Goal: Task Accomplishment & Management: Complete application form

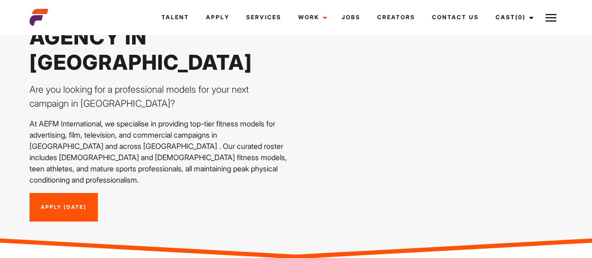
scroll to position [83, 0]
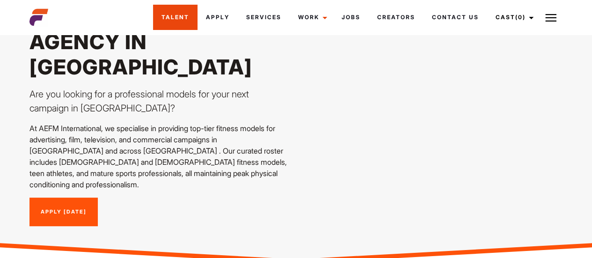
click at [194, 19] on link "Talent" at bounding box center [175, 17] width 44 height 25
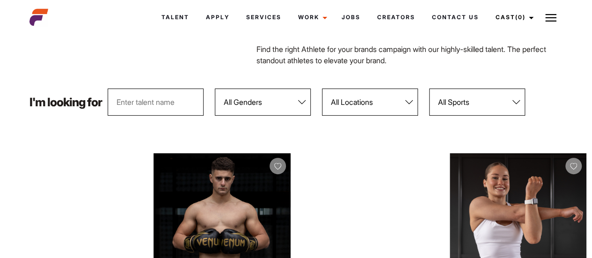
scroll to position [70, 0]
click at [251, 101] on select "All Genders Female Male" at bounding box center [263, 102] width 96 height 27
select select "103"
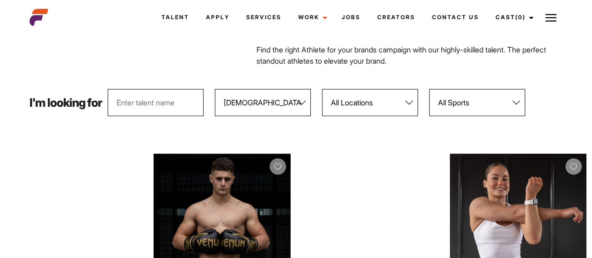
click at [215, 89] on select "All Genders Female Male" at bounding box center [263, 102] width 96 height 27
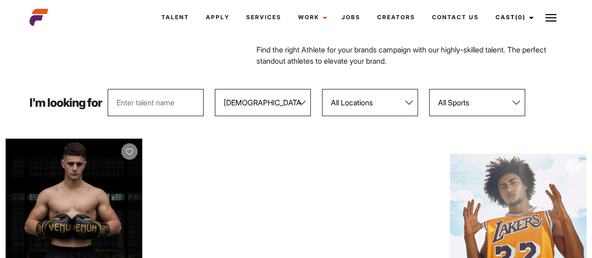
click at [370, 105] on select "All Locations Adelaide Brisbane Darwin Gold Coast Melbourne Perth Sunshine Coas…" at bounding box center [370, 102] width 96 height 27
select select "122"
click at [322, 89] on select "All Locations Adelaide Brisbane Darwin Gold Coast Melbourne Perth Sunshine Coas…" at bounding box center [370, 102] width 96 height 27
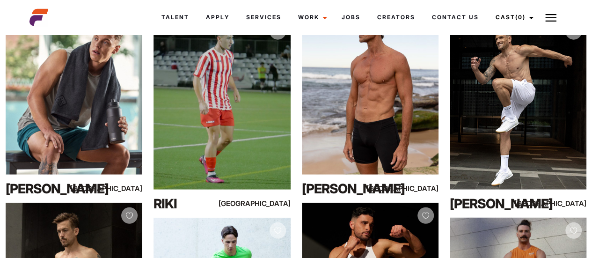
scroll to position [1103, 0]
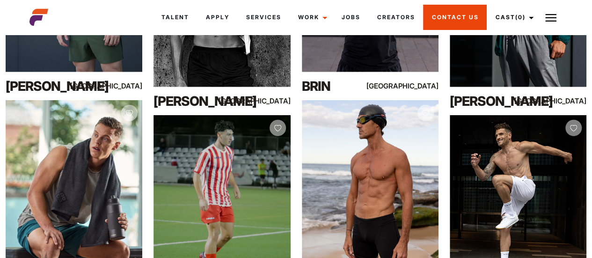
click at [455, 18] on link "Contact Us" at bounding box center [455, 17] width 64 height 25
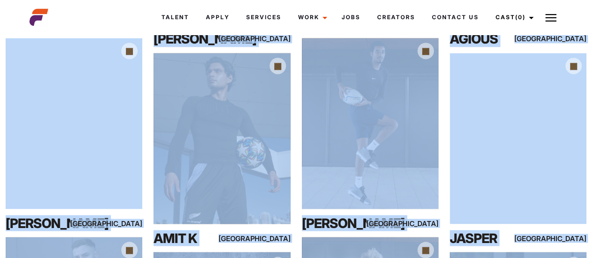
scroll to position [0, 0]
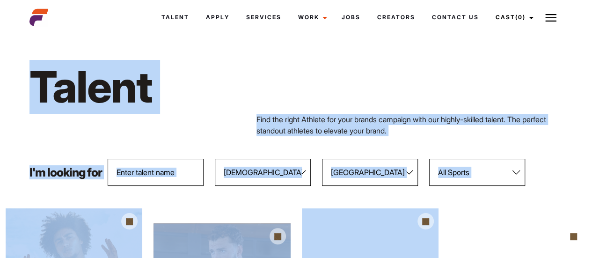
drag, startPoint x: 120, startPoint y: 80, endPoint x: 11, endPoint y: -30, distance: 154.8
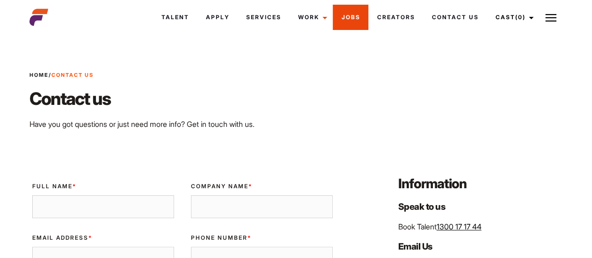
click at [345, 14] on link "Jobs" at bounding box center [351, 17] width 36 height 25
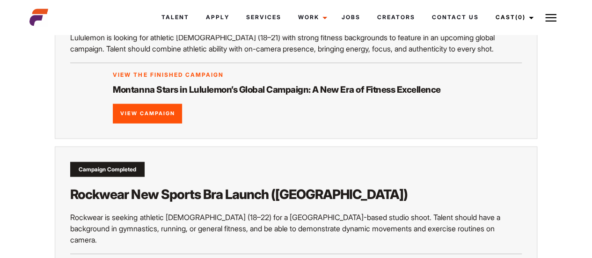
scroll to position [696, 0]
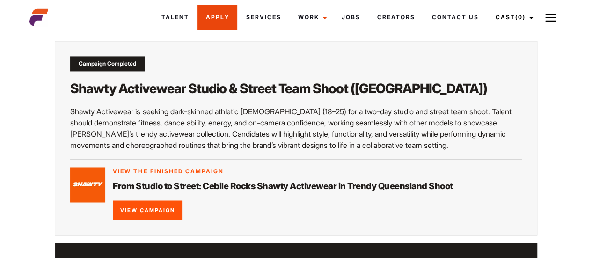
click at [217, 22] on link "Apply" at bounding box center [217, 17] width 40 height 25
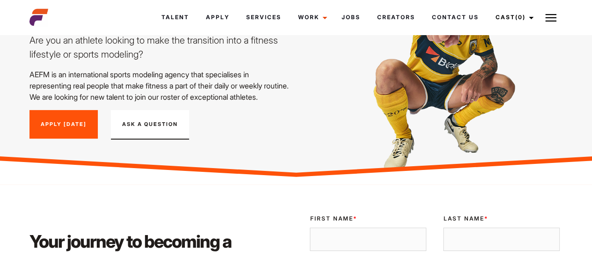
scroll to position [87, 0]
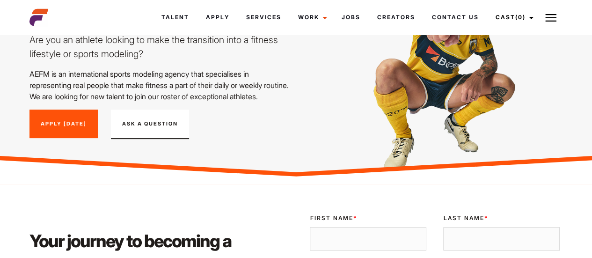
click at [77, 137] on link "Apply [DATE]" at bounding box center [63, 123] width 68 height 29
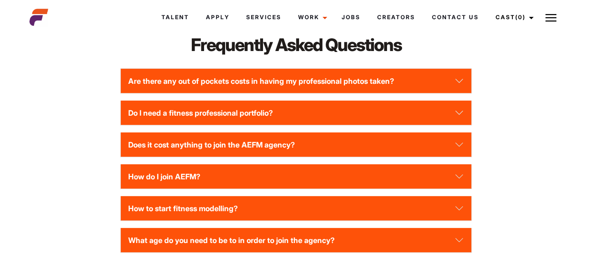
scroll to position [1320, 0]
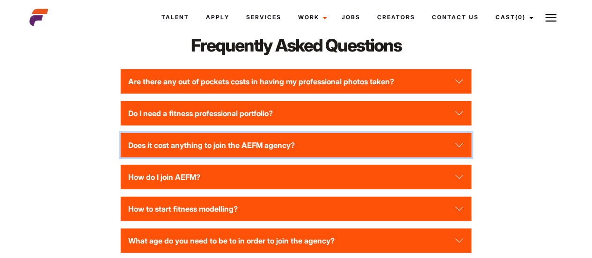
click at [269, 157] on button "Does it cost anything to join the AEFM agency?" at bounding box center [296, 145] width 351 height 24
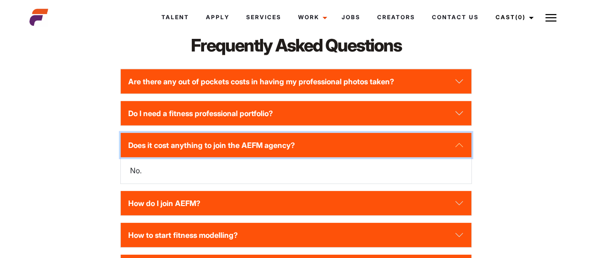
click at [269, 157] on button "Does it cost anything to join the AEFM agency?" at bounding box center [296, 145] width 351 height 24
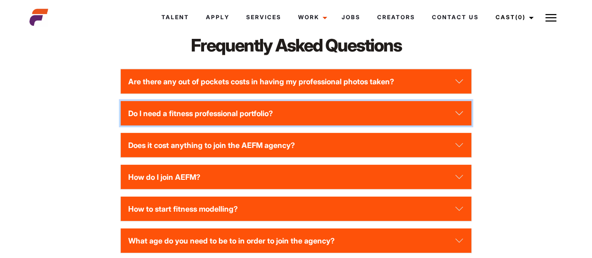
click at [298, 125] on button "Do I need a fitness professional portfolio?" at bounding box center [296, 113] width 351 height 24
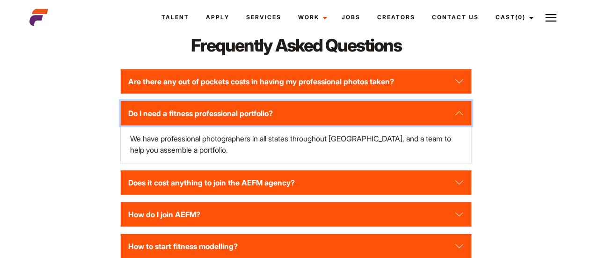
click at [298, 125] on button "Do I need a fitness professional portfolio?" at bounding box center [296, 113] width 351 height 24
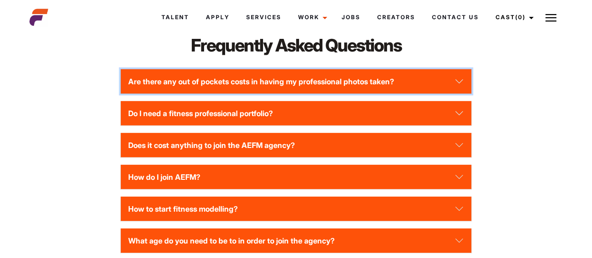
click at [333, 94] on button "Are there any out of pockets costs in having my professional photos taken?" at bounding box center [296, 81] width 351 height 24
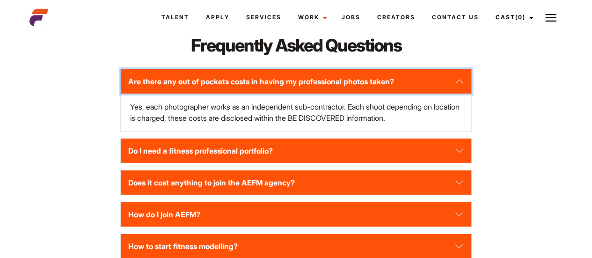
click at [333, 94] on button "Are there any out of pockets costs in having my professional photos taken?" at bounding box center [296, 81] width 351 height 24
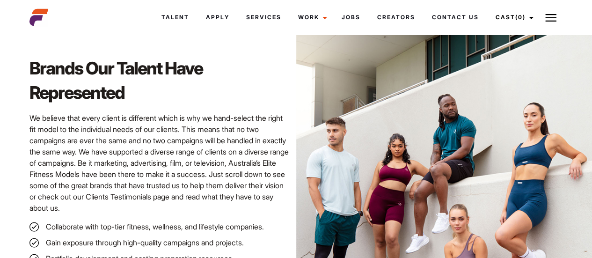
scroll to position [1099, 0]
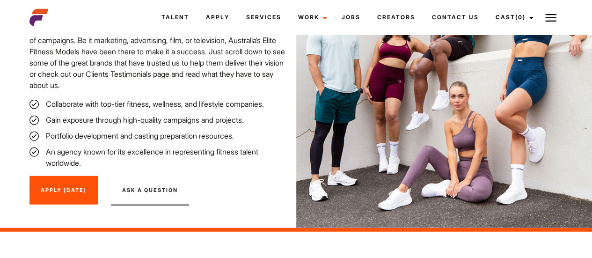
click at [58, 205] on link "Apply [DATE]" at bounding box center [63, 190] width 68 height 29
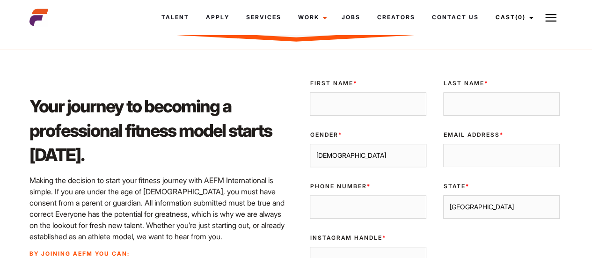
scroll to position [221, 0]
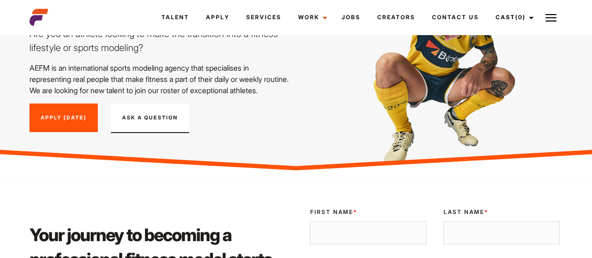
scroll to position [87, 0]
